Goal: Information Seeking & Learning: Learn about a topic

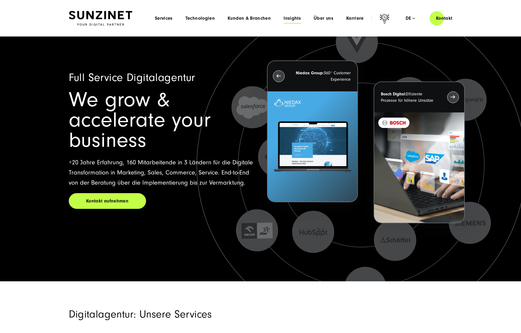
click at [292, 19] on span "Insights" at bounding box center [292, 18] width 17 height 5
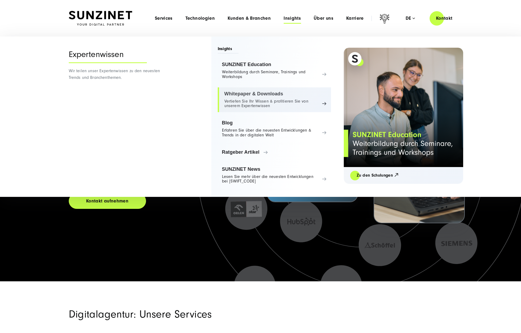
click at [261, 93] on link "Whitepaper & Downloads Vertiefen Sie Ihr Wissen & profitieren Sie von unserem E…" at bounding box center [274, 99] width 113 height 25
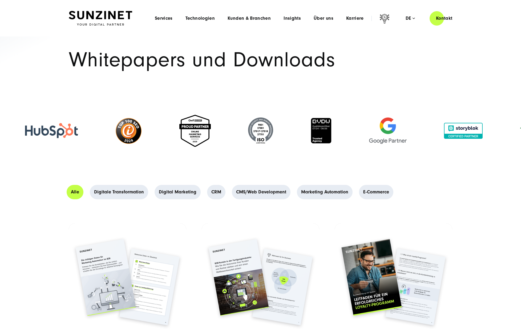
click at [96, 9] on header "Smart Search AI Hier können Sie eine konkrete Frage zu unserer Agentur und unse…" at bounding box center [260, 18] width 521 height 37
click at [97, 16] on img at bounding box center [100, 18] width 63 height 15
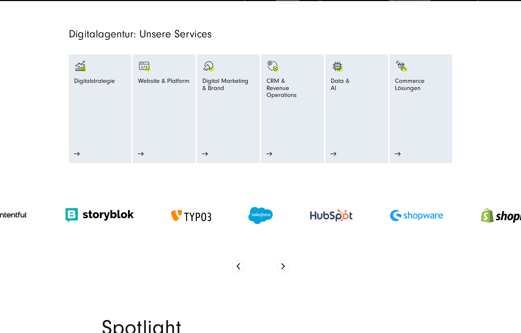
scroll to position [348, 0]
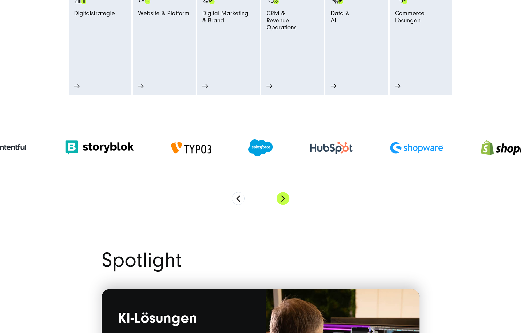
click at [281, 201] on button "Next" at bounding box center [283, 198] width 13 height 13
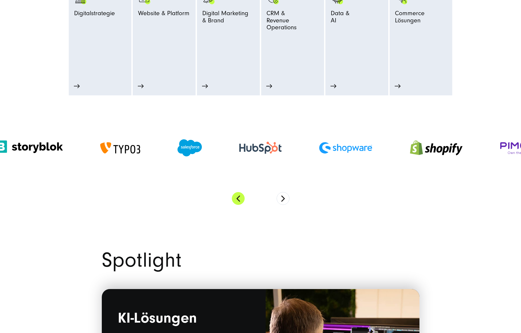
click at [241, 200] on button "Previous" at bounding box center [238, 198] width 13 height 13
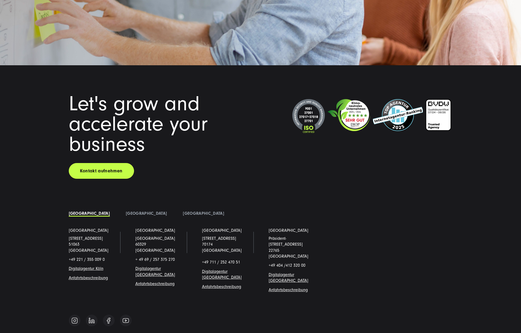
scroll to position [4656, 0]
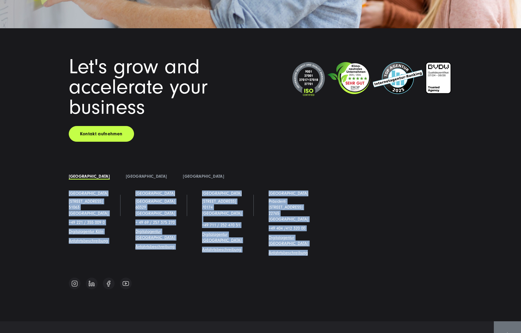
drag, startPoint x: 63, startPoint y: 191, endPoint x: 354, endPoint y: 243, distance: 295.4
click at [354, 243] on ul "Köln Schanzenstraße 23 51063 Köln +49 221 / 355 009 0 Digitalagentur Köl n Anfa…" at bounding box center [261, 228] width 400 height 74
click at [355, 242] on ul "Köln Schanzenstraße 23 51063 Köln +49 221 / 355 009 0 Digitalagentur Köl n Anfa…" at bounding box center [261, 228] width 400 height 74
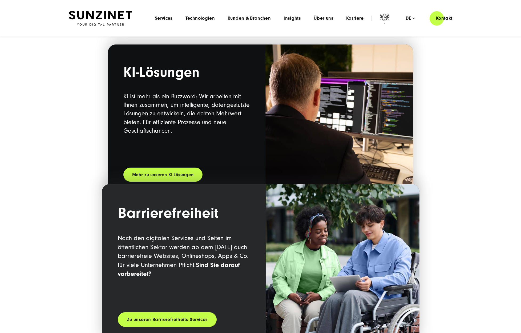
scroll to position [0, 0]
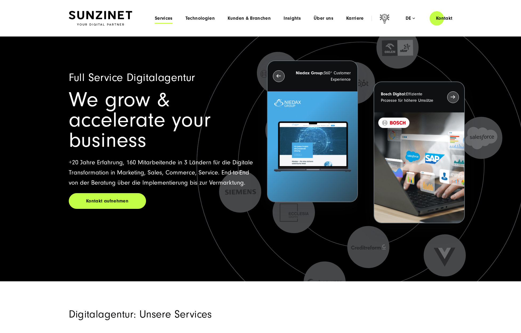
click at [164, 19] on span "Services" at bounding box center [164, 18] width 18 height 5
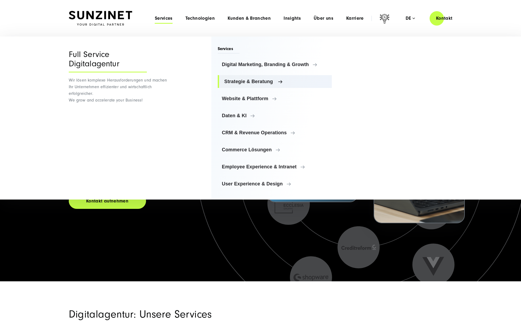
click at [252, 80] on span "Strategie & Beratung" at bounding box center [275, 81] width 103 height 5
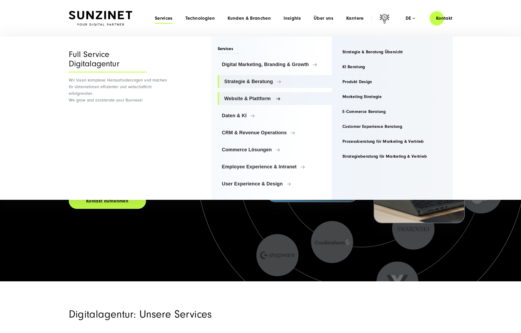
click at [275, 98] on span "Website & Plattform" at bounding box center [275, 98] width 103 height 5
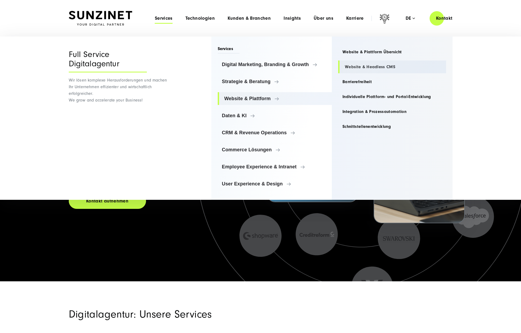
click at [361, 69] on link "Website & Headless CMS" at bounding box center [392, 67] width 108 height 13
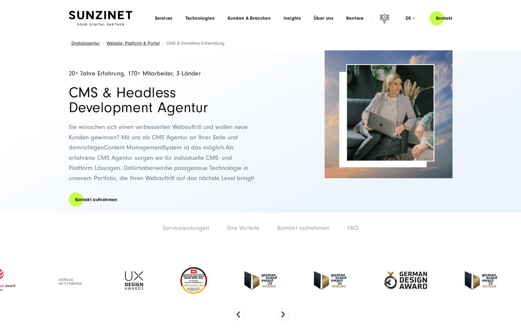
drag, startPoint x: 503, startPoint y: 37, endPoint x: 503, endPoint y: 22, distance: 15.5
click at [503, 37] on div "Digitalagentur Website, Platform & Portal CMS & Headless Entwicklung" at bounding box center [261, 44] width 500 height 14
